Goal: Task Accomplishment & Management: Complete application form

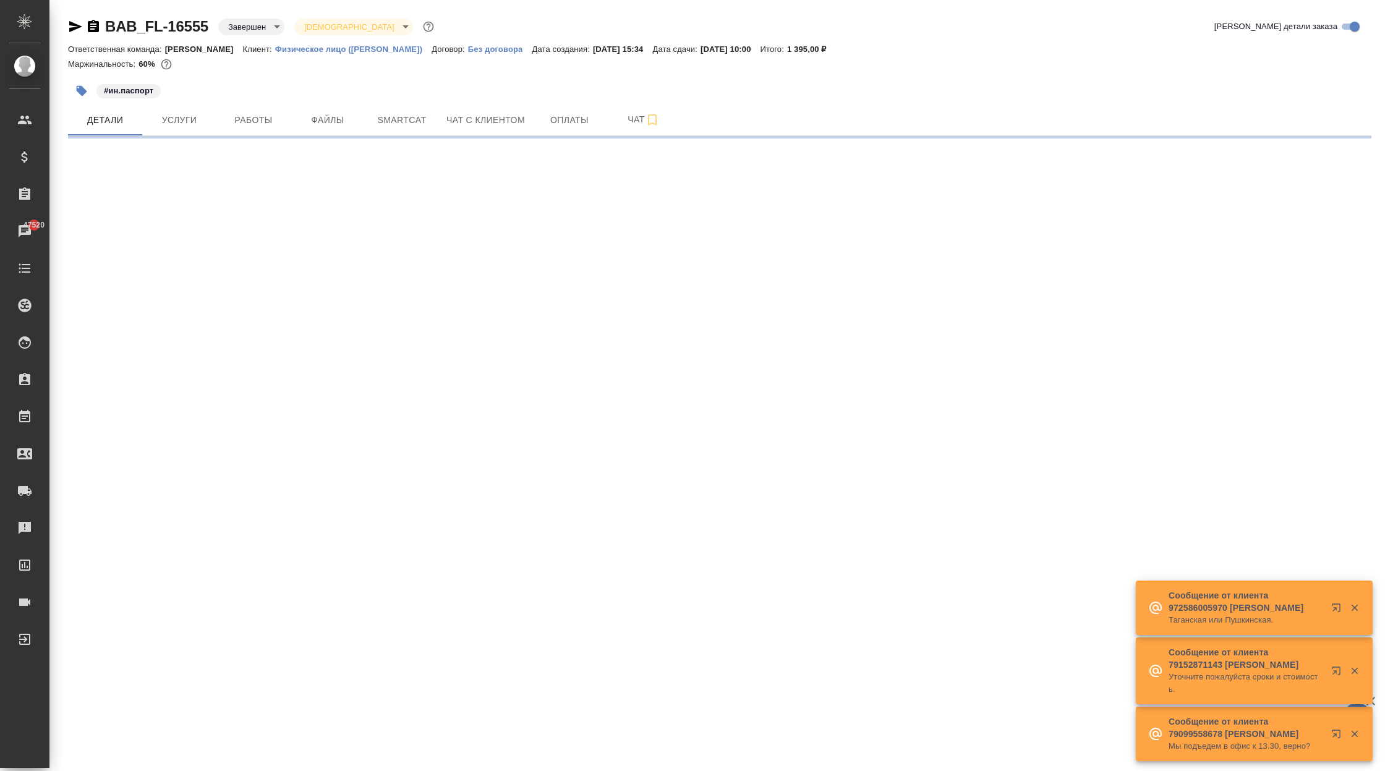
select select "RU"
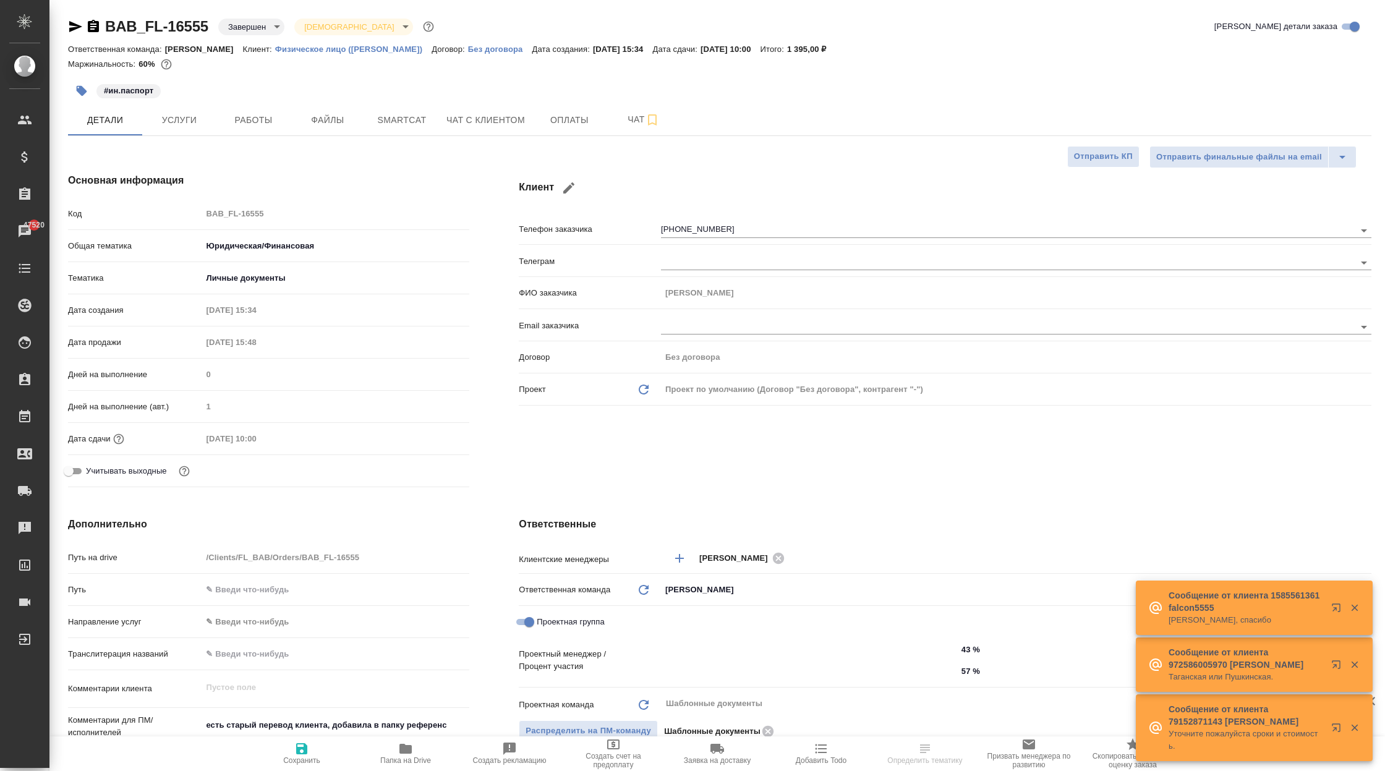
type textarea "x"
type input "[PERSON_NAME]"
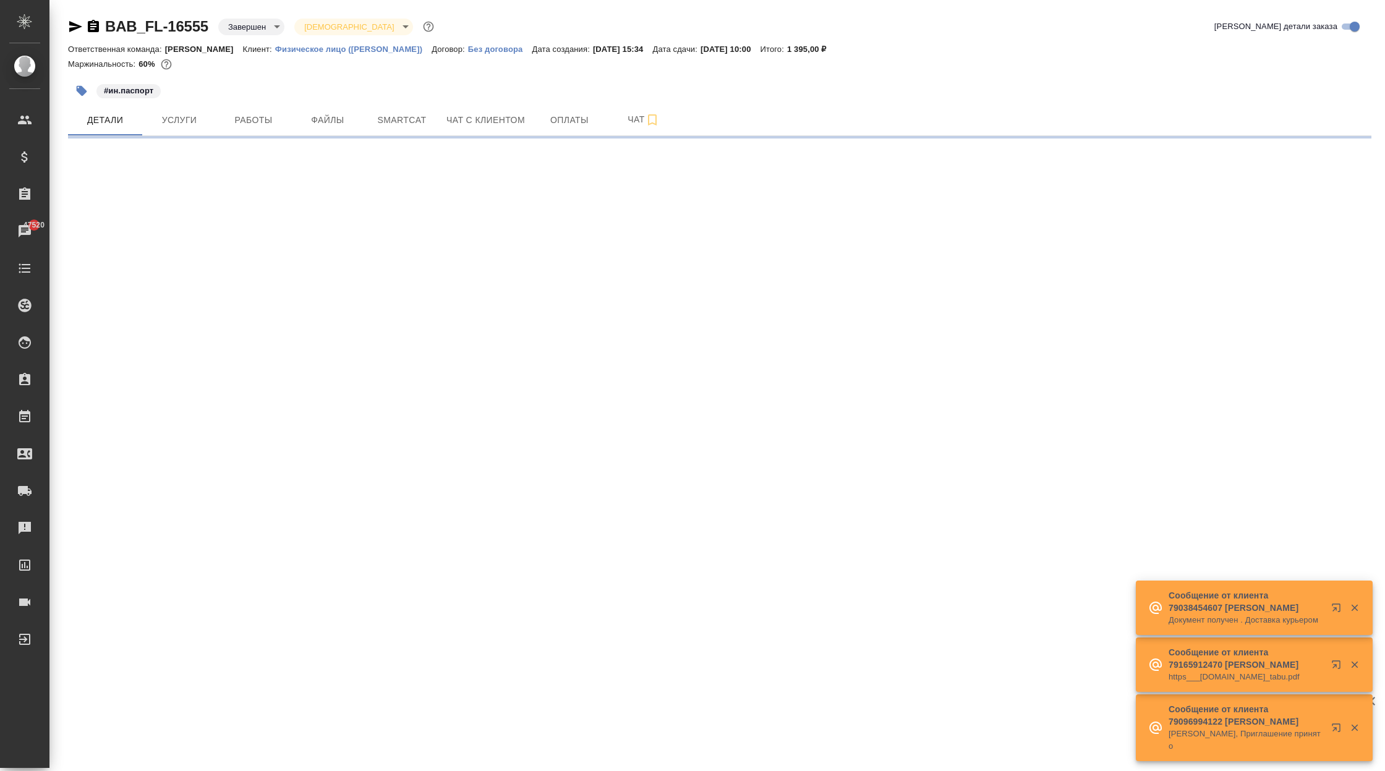
select select "RU"
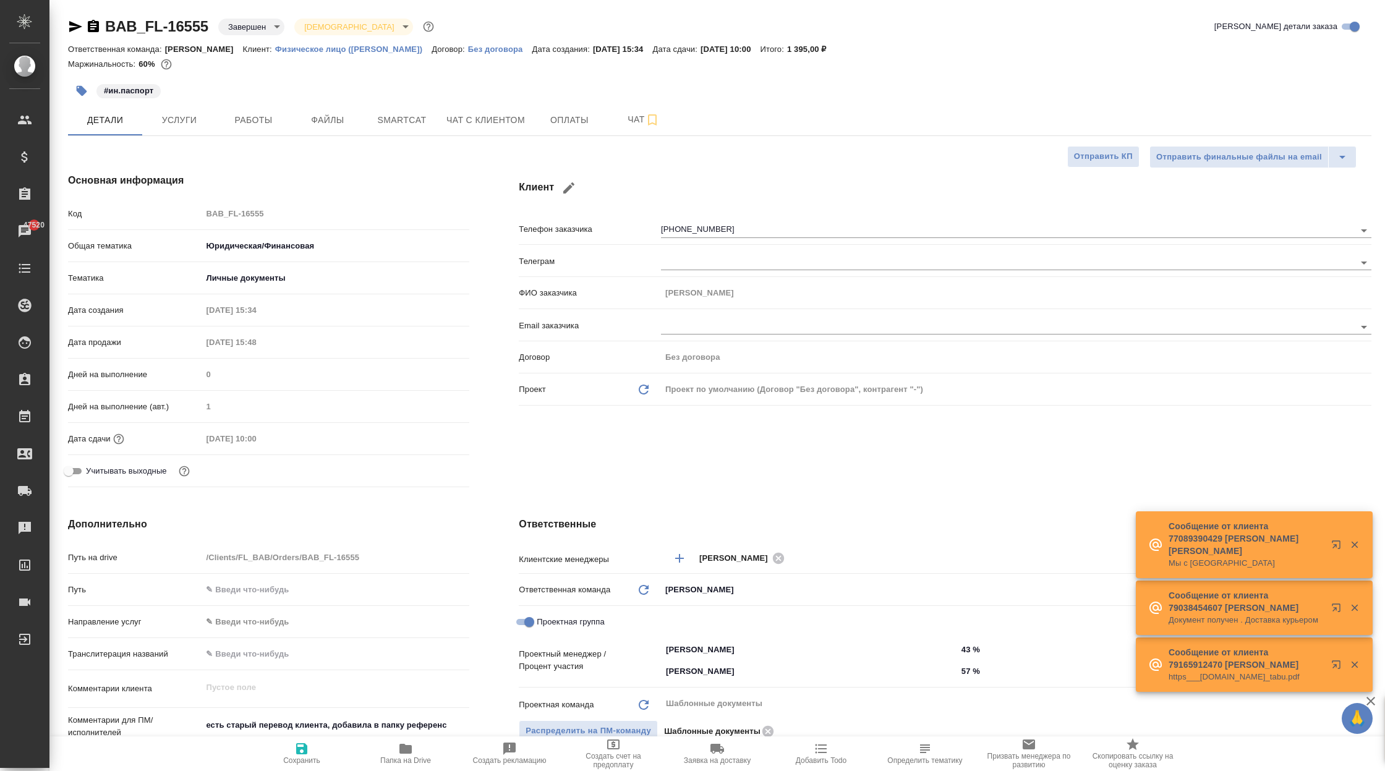
type textarea "x"
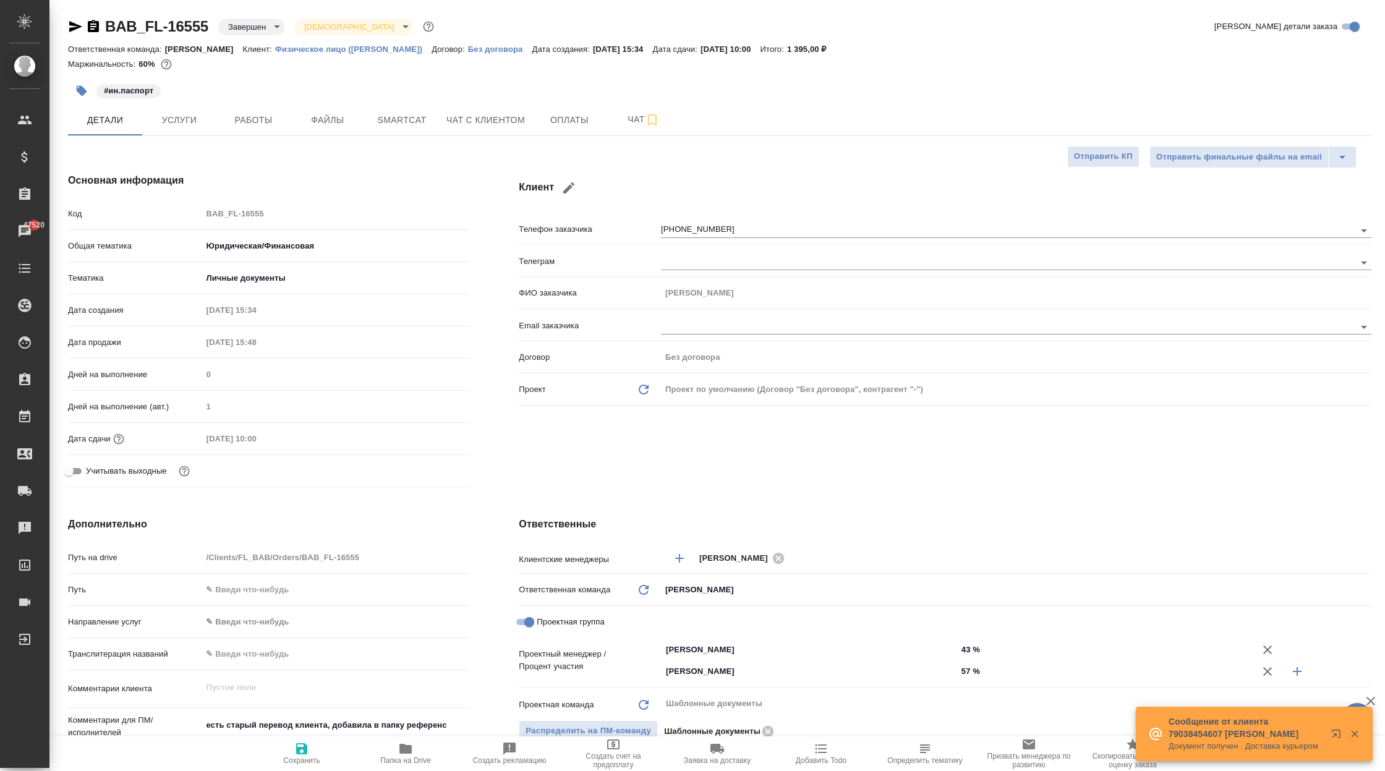
type textarea "x"
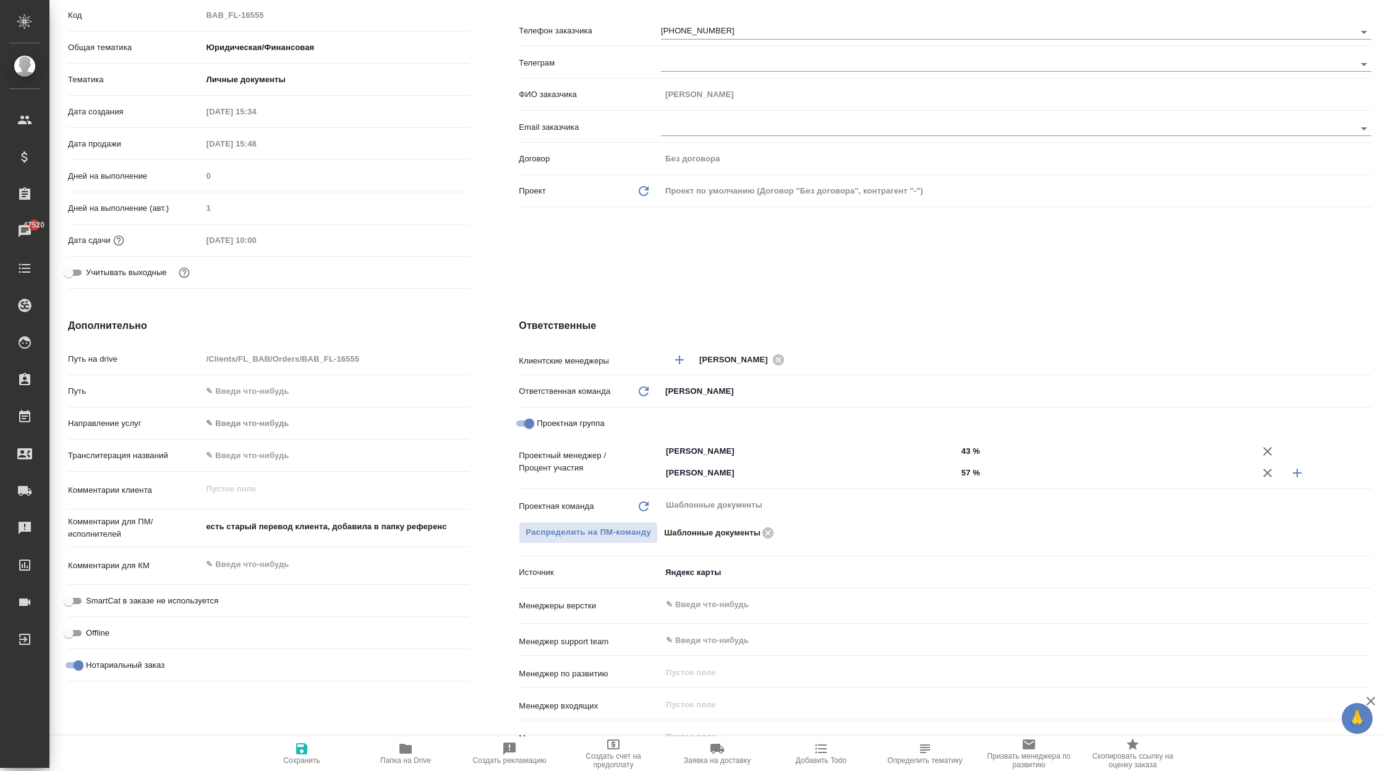
scroll to position [198, 0]
type textarea "x"
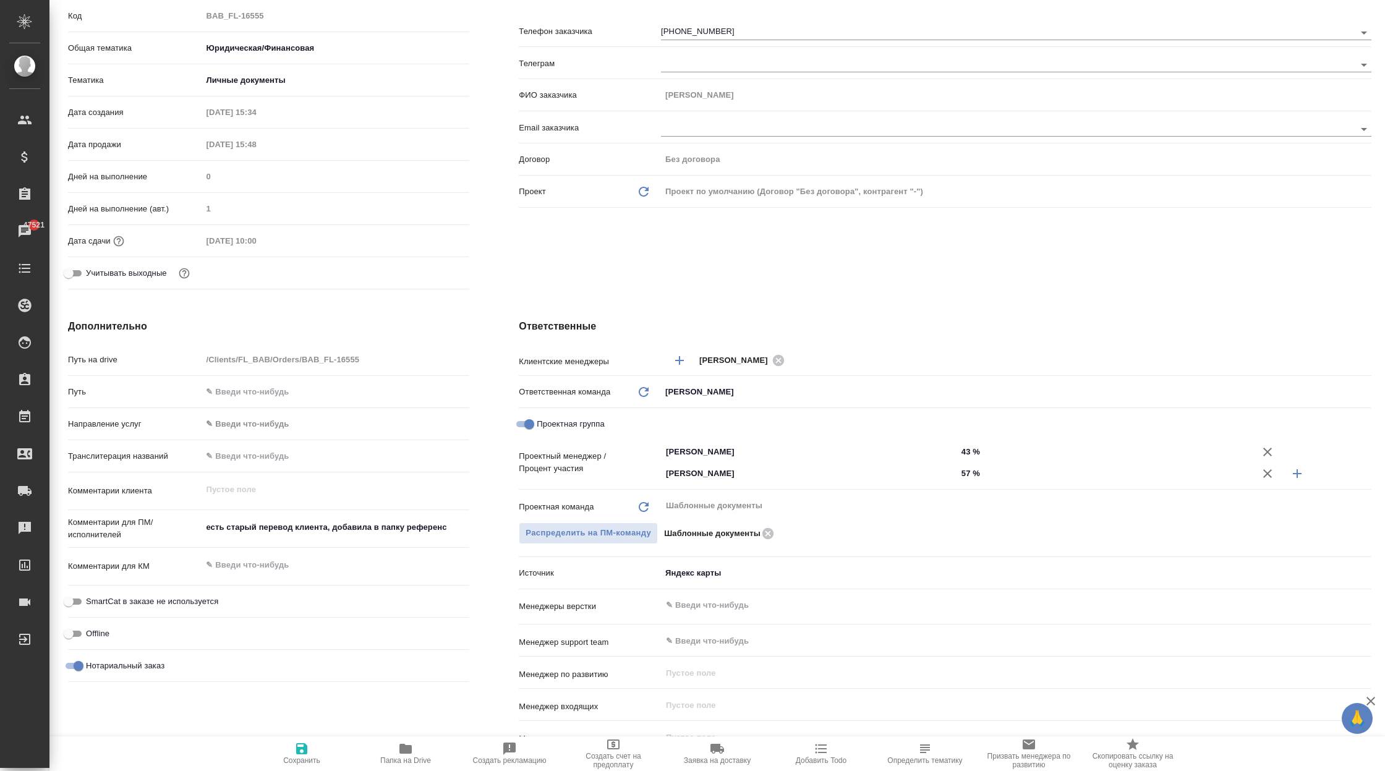
type textarea "x"
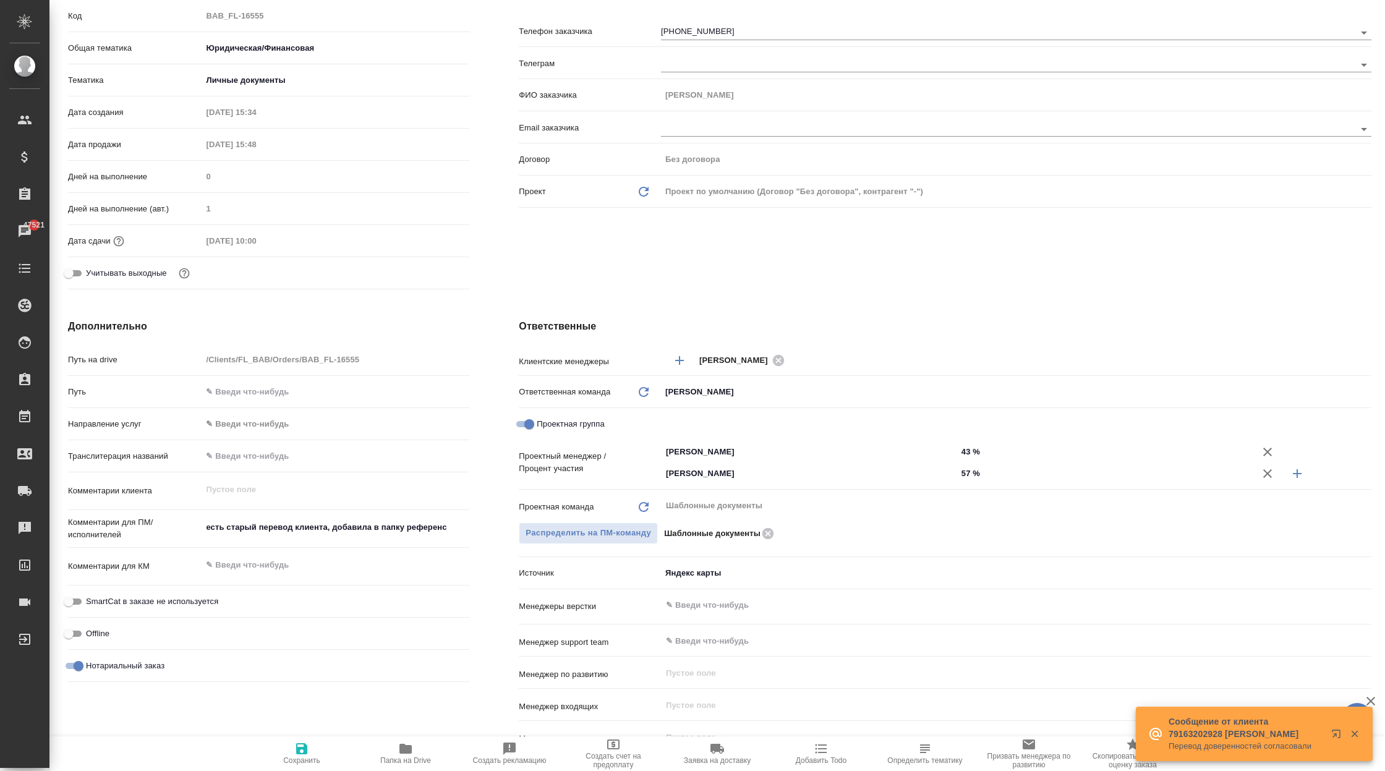
type textarea "x"
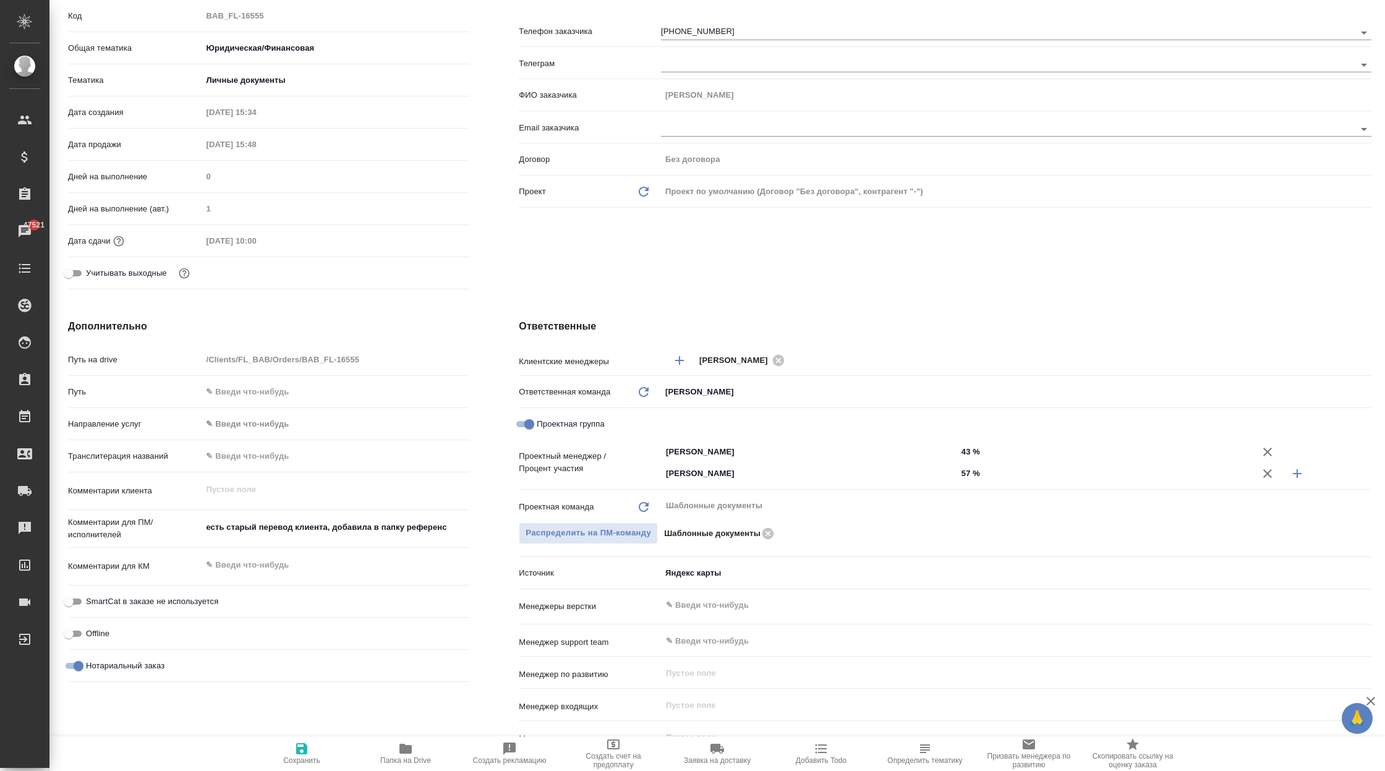
type textarea "x"
